Goal: Consume media (video, audio): Consume media (video, audio)

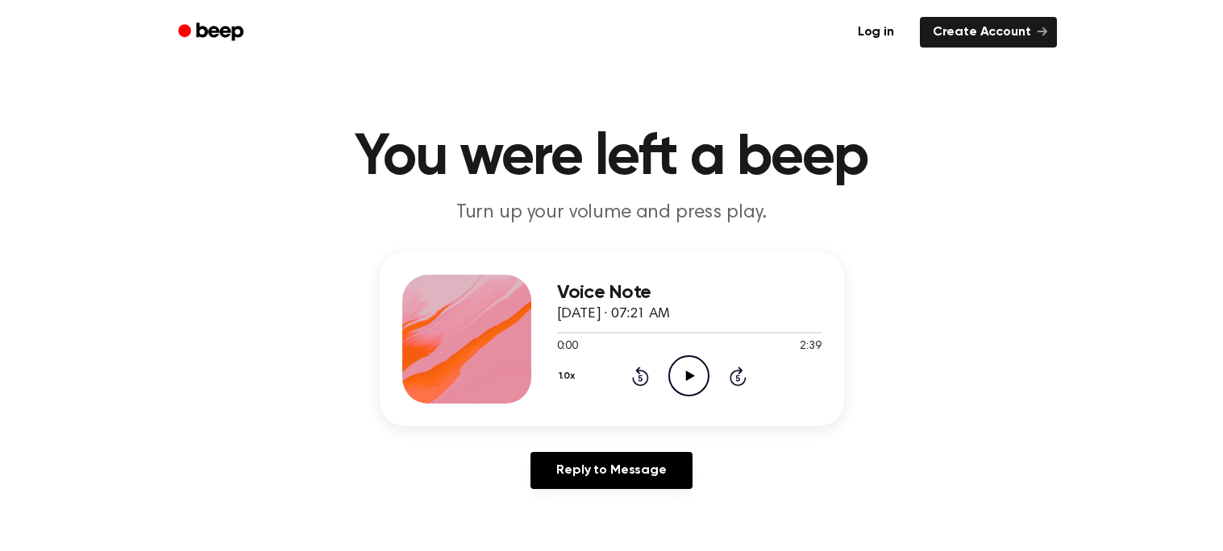
click at [688, 379] on icon at bounding box center [690, 376] width 9 height 10
click at [568, 374] on button "1.0x" at bounding box center [569, 376] width 24 height 27
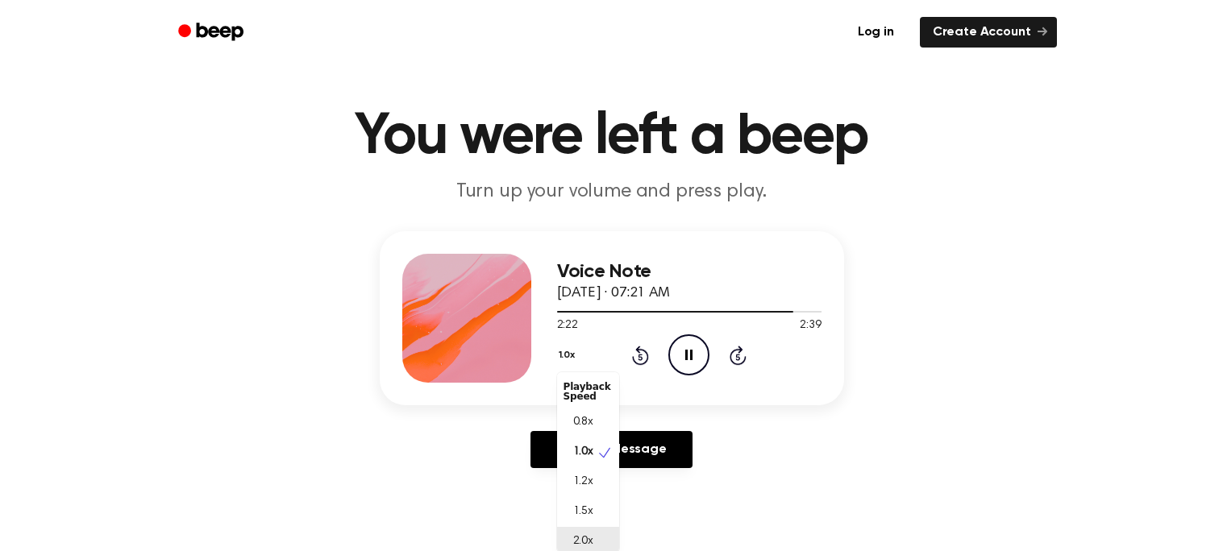
scroll to position [3, 0]
click at [602, 509] on div "1.5x" at bounding box center [588, 509] width 62 height 30
click at [567, 347] on button "1.5x" at bounding box center [568, 355] width 23 height 27
click at [583, 534] on span "2.0x" at bounding box center [583, 542] width 20 height 17
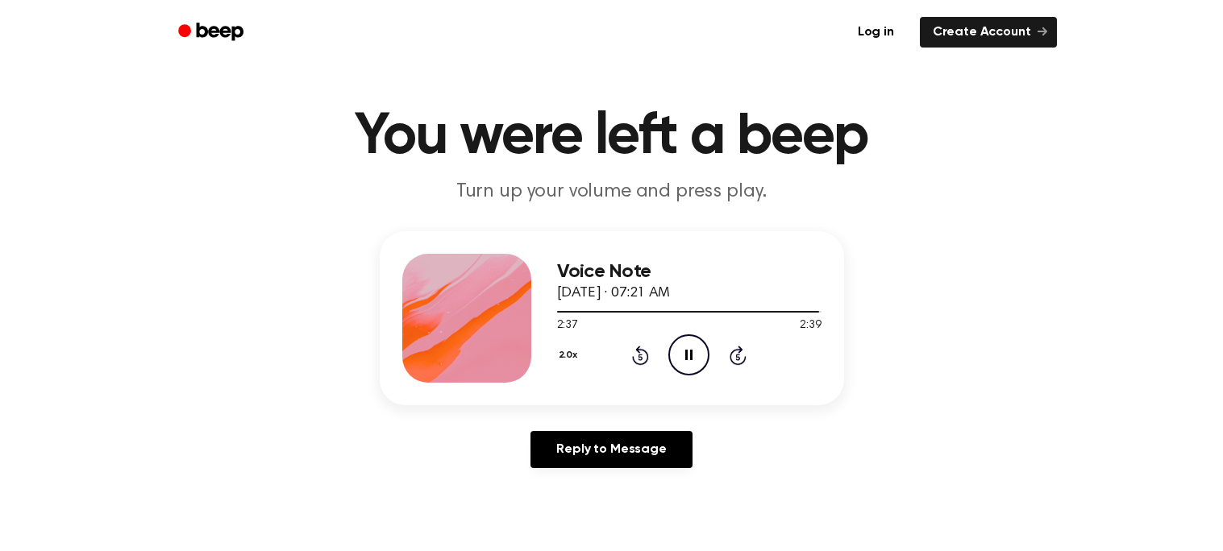
click at [571, 348] on button "2.0x" at bounding box center [570, 355] width 27 height 27
click at [597, 451] on div "1.0x" at bounding box center [588, 450] width 62 height 30
click at [690, 356] on icon at bounding box center [690, 355] width 9 height 10
click at [690, 356] on icon at bounding box center [688, 355] width 7 height 10
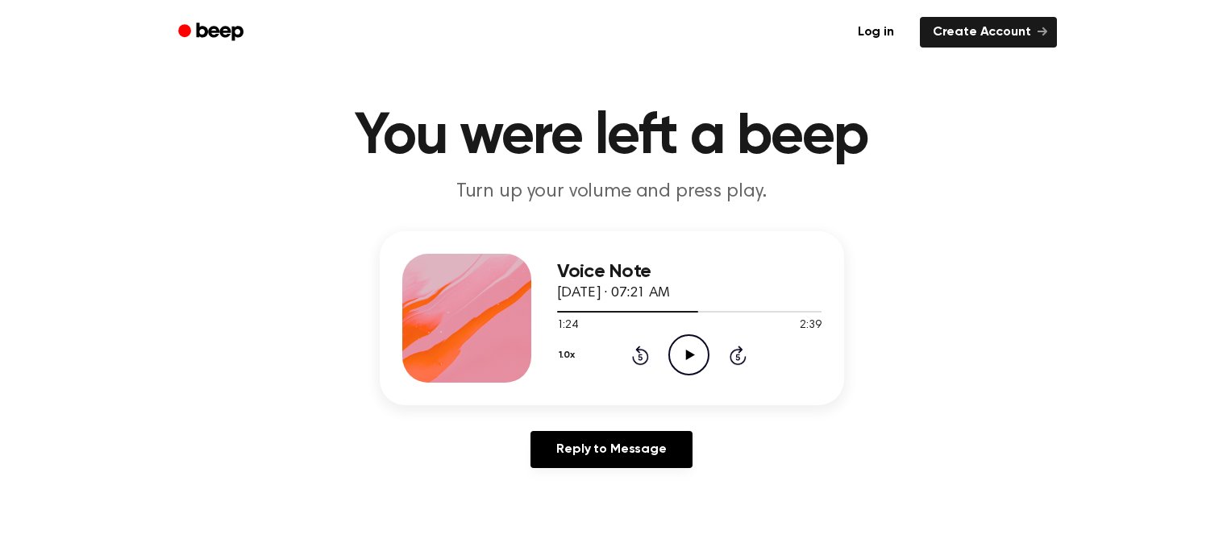
click at [690, 356] on icon at bounding box center [690, 355] width 9 height 10
click at [564, 353] on button "1.0x" at bounding box center [569, 355] width 24 height 27
click at [582, 384] on div "Playback Speed" at bounding box center [588, 388] width 62 height 32
click at [577, 540] on span "2.0x" at bounding box center [583, 538] width 20 height 17
